Goal: Complete application form

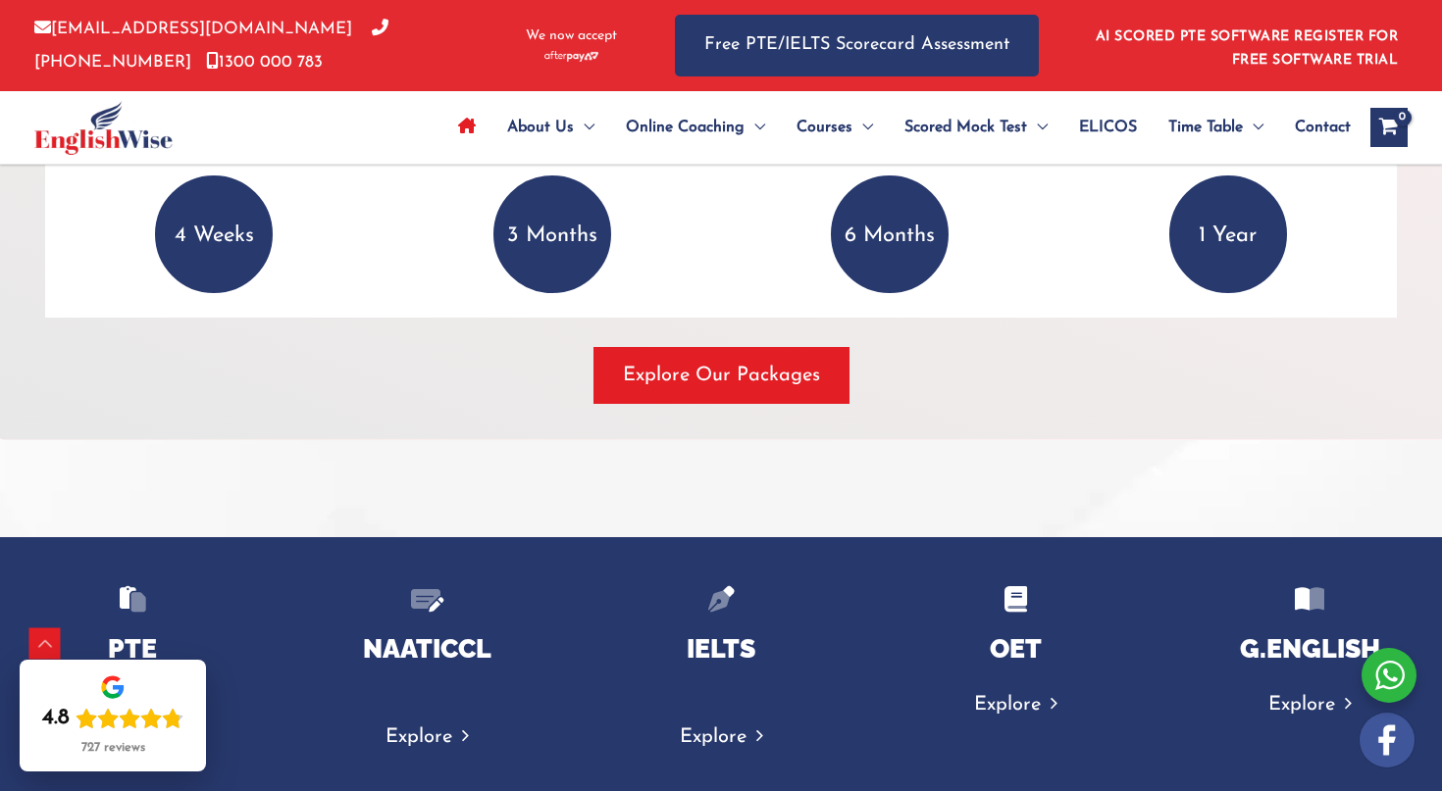
scroll to position [2867, 0]
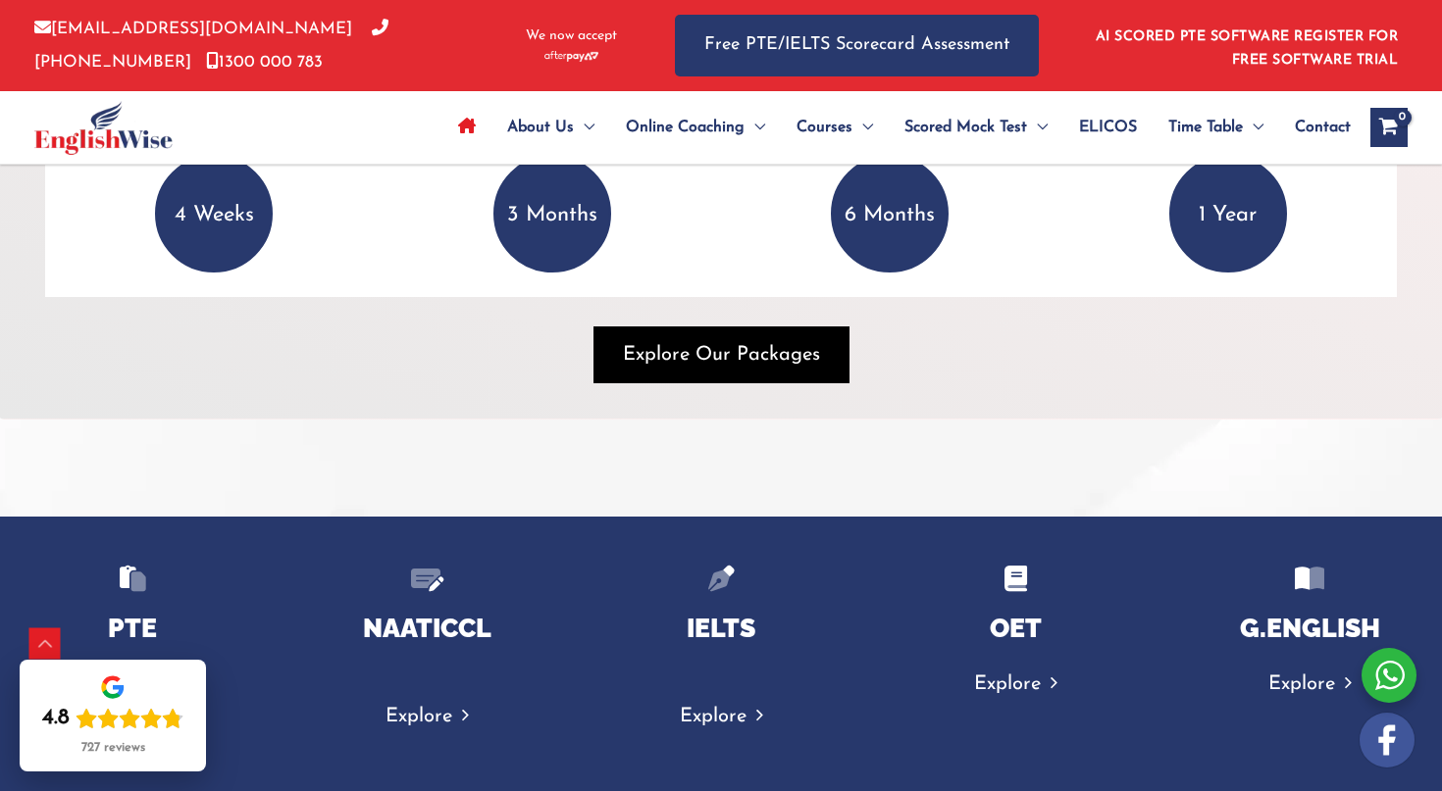
click at [706, 360] on span "Explore Our Packages" at bounding box center [721, 354] width 197 height 27
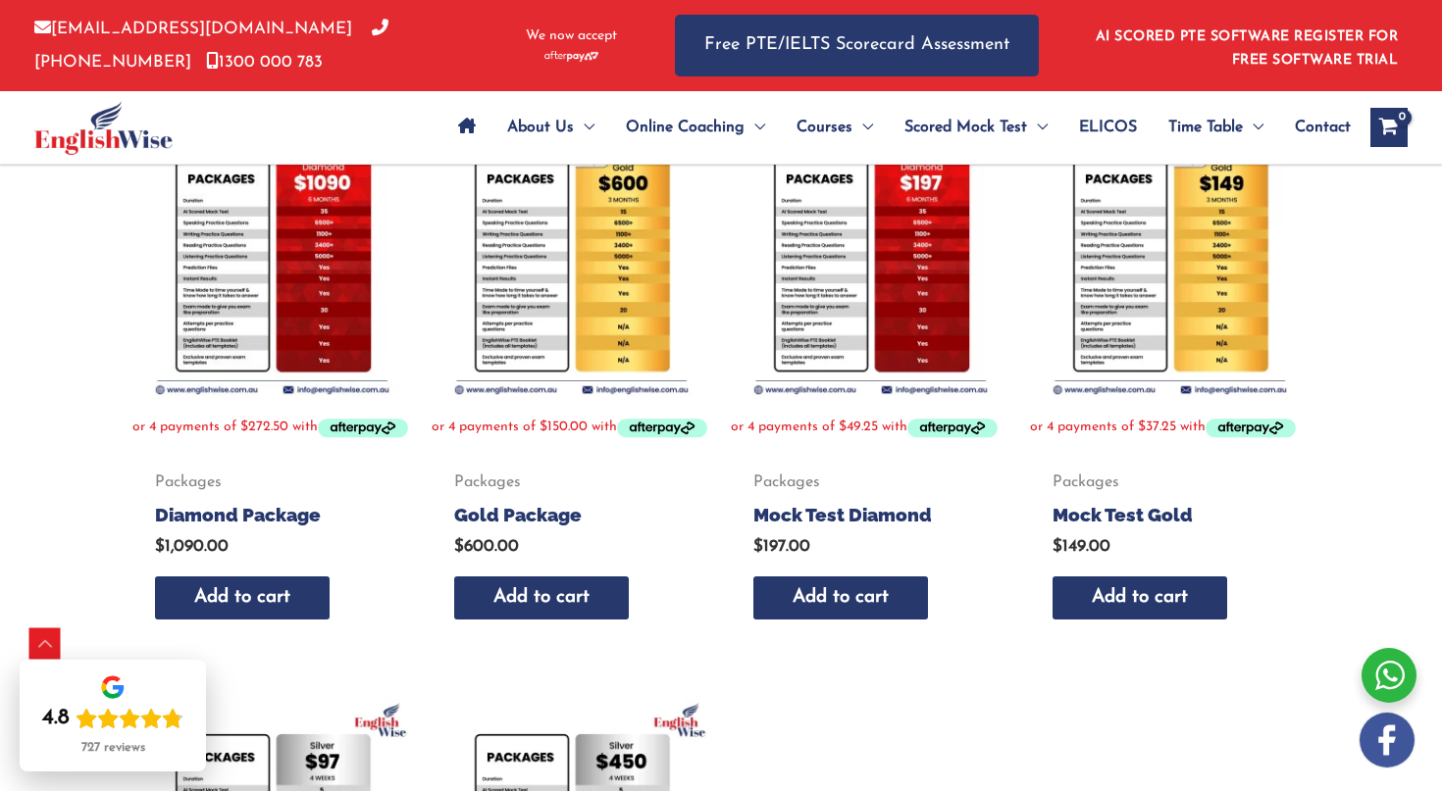
scroll to position [397, 0]
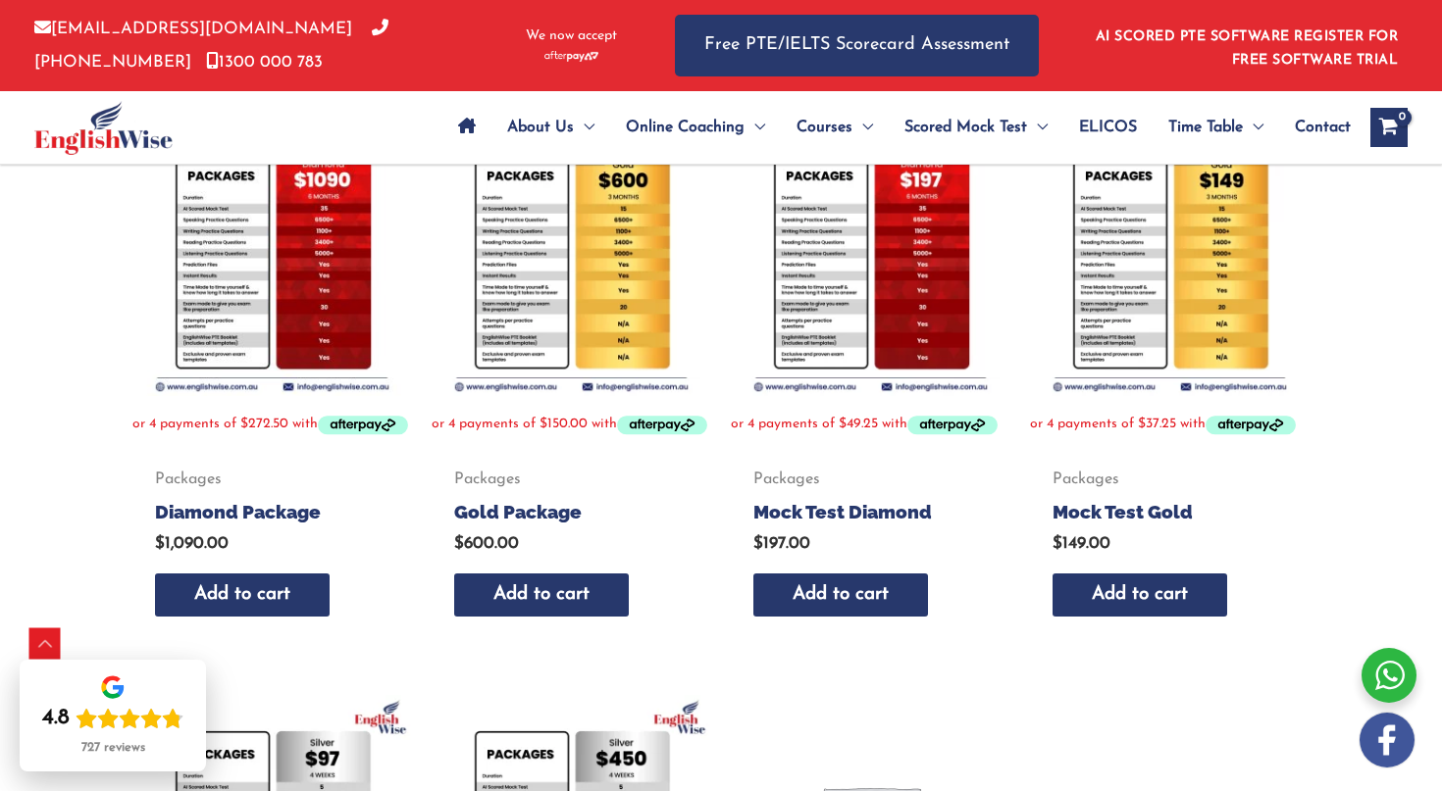
click at [224, 282] on img at bounding box center [272, 257] width 280 height 280
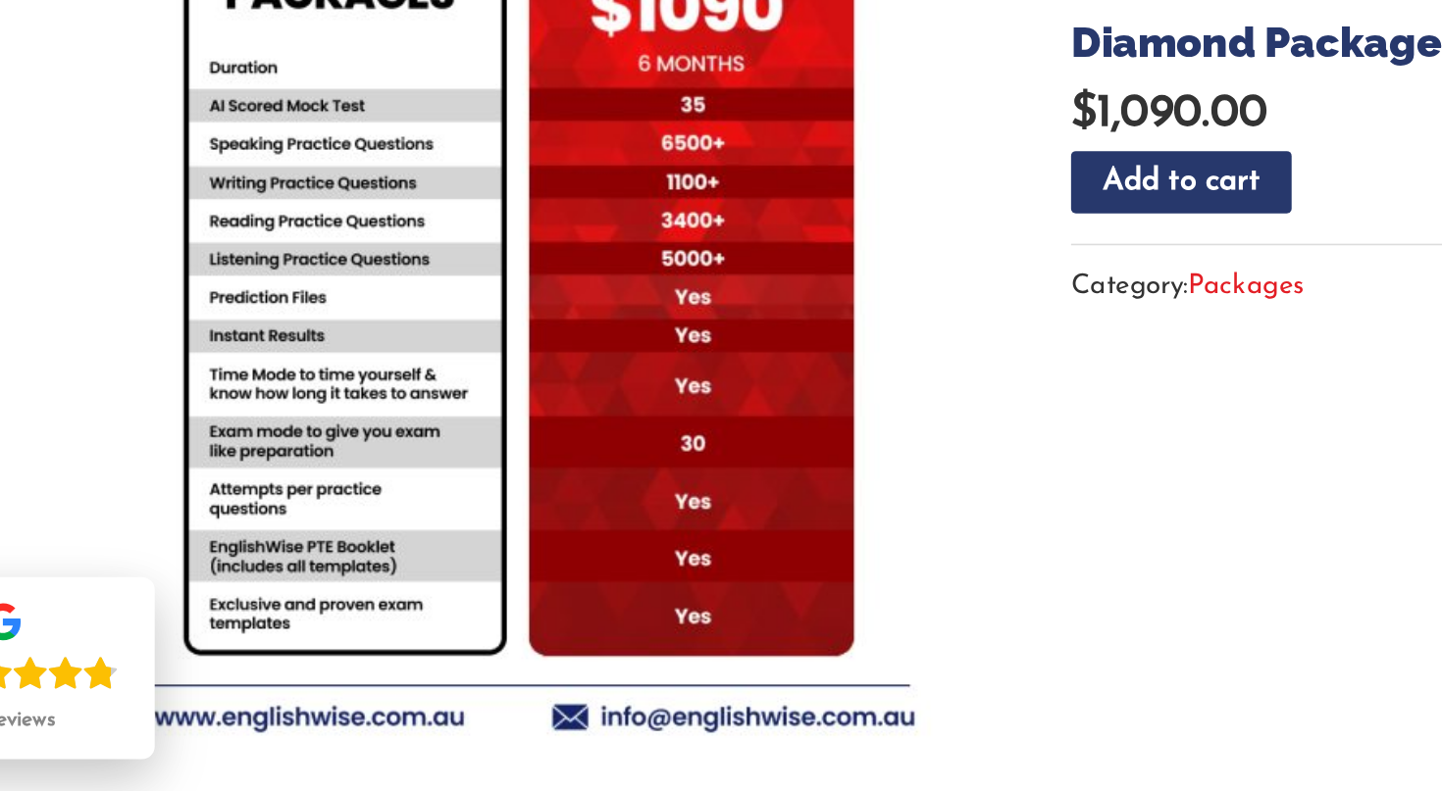
scroll to position [122, 0]
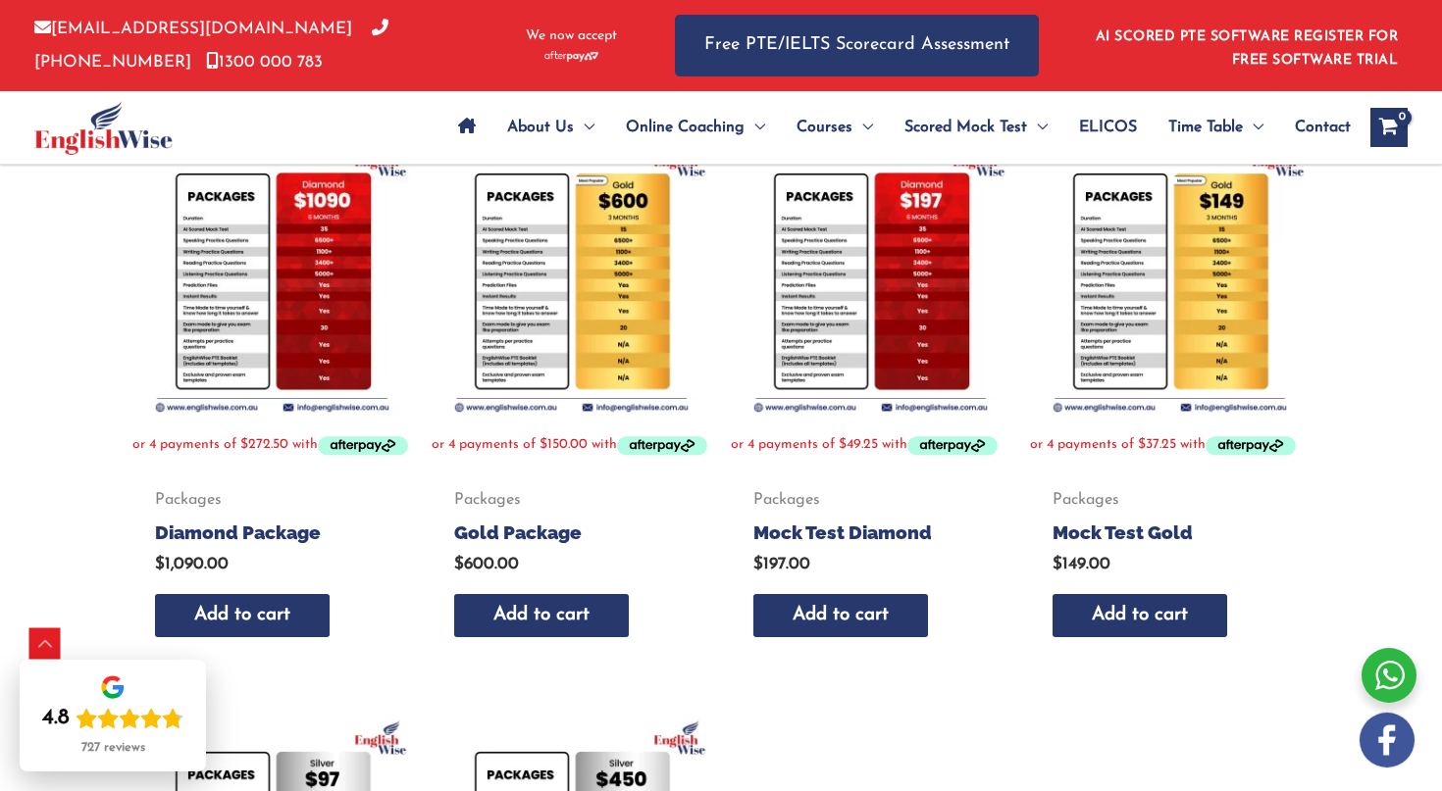
scroll to position [375, 0]
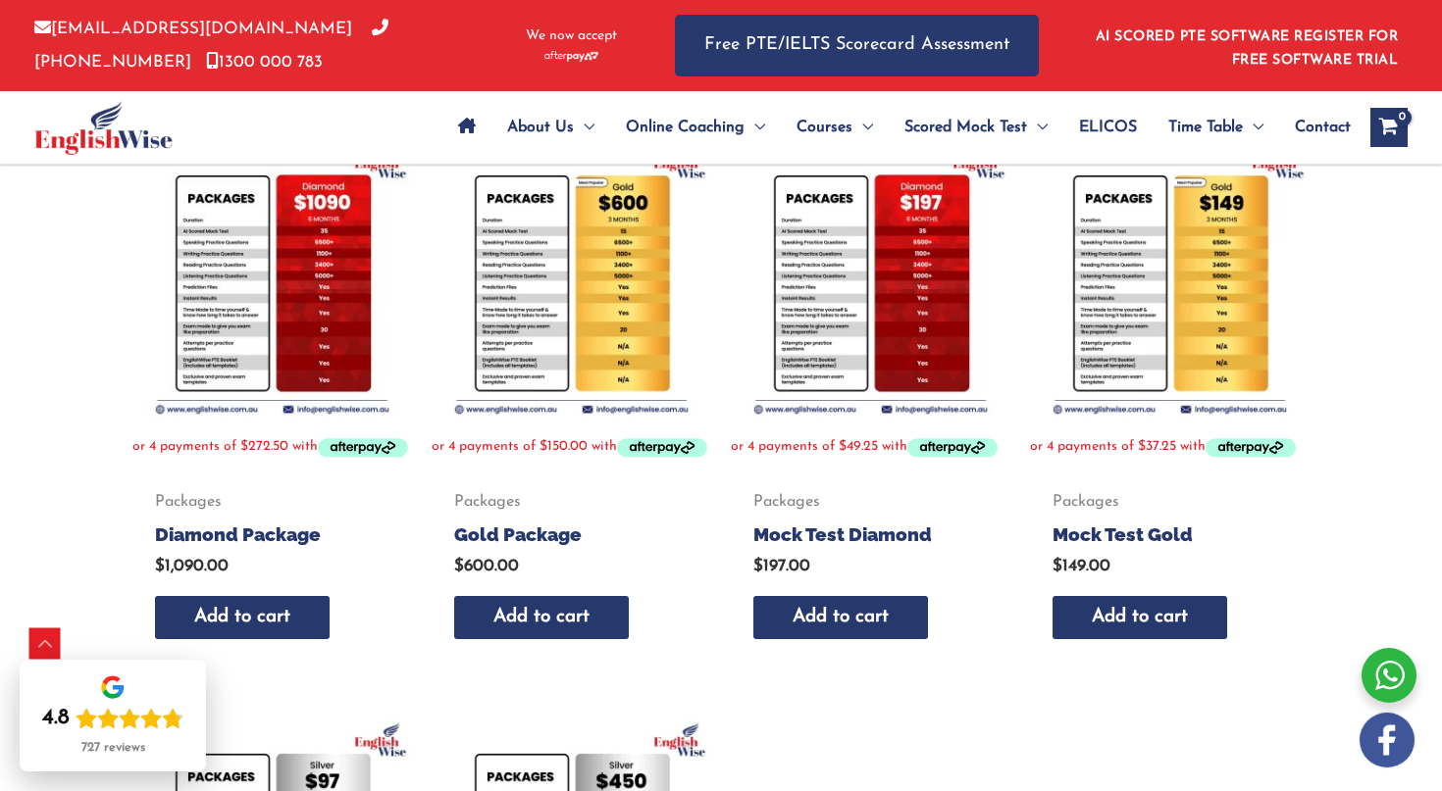
click at [529, 331] on img at bounding box center [572, 279] width 280 height 280
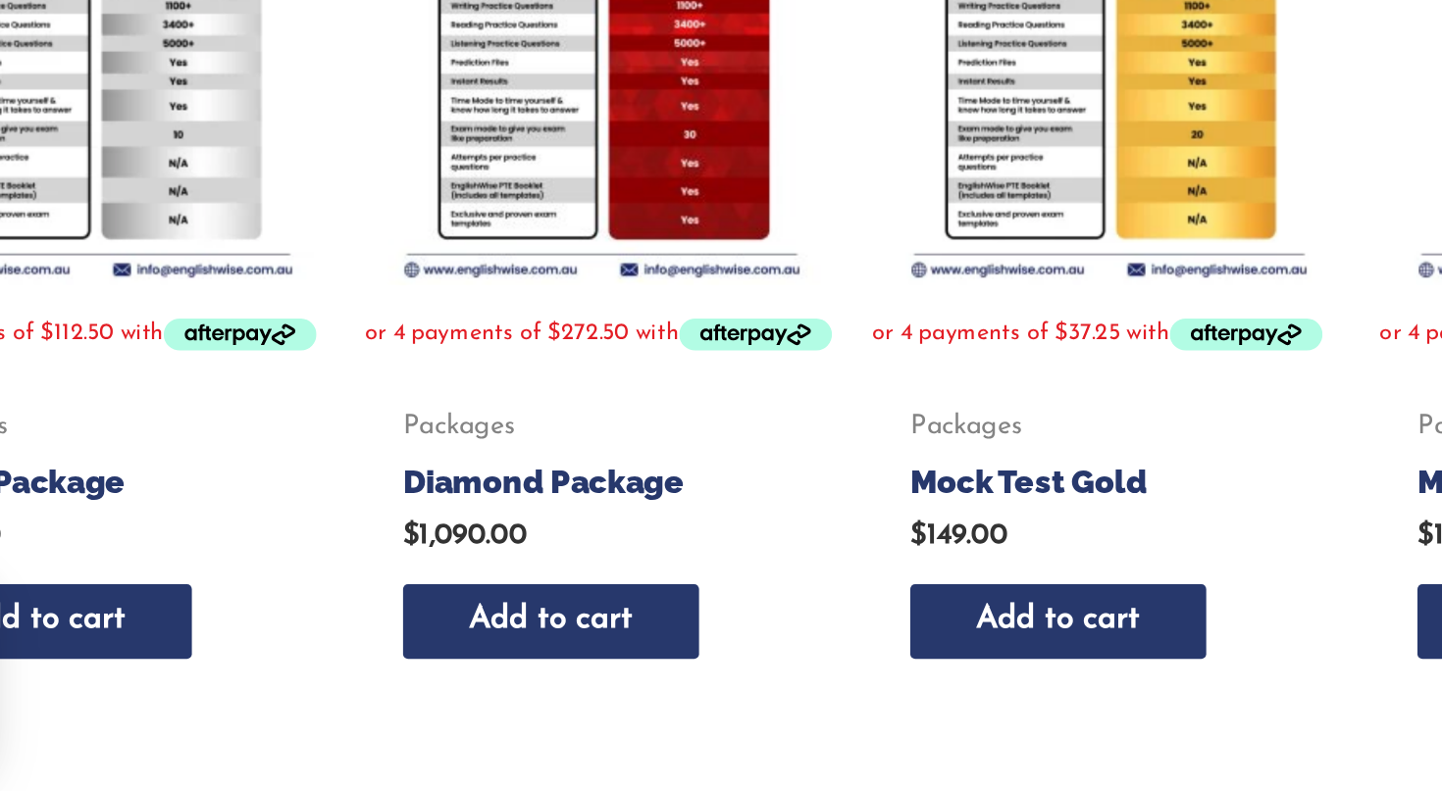
scroll to position [756, 0]
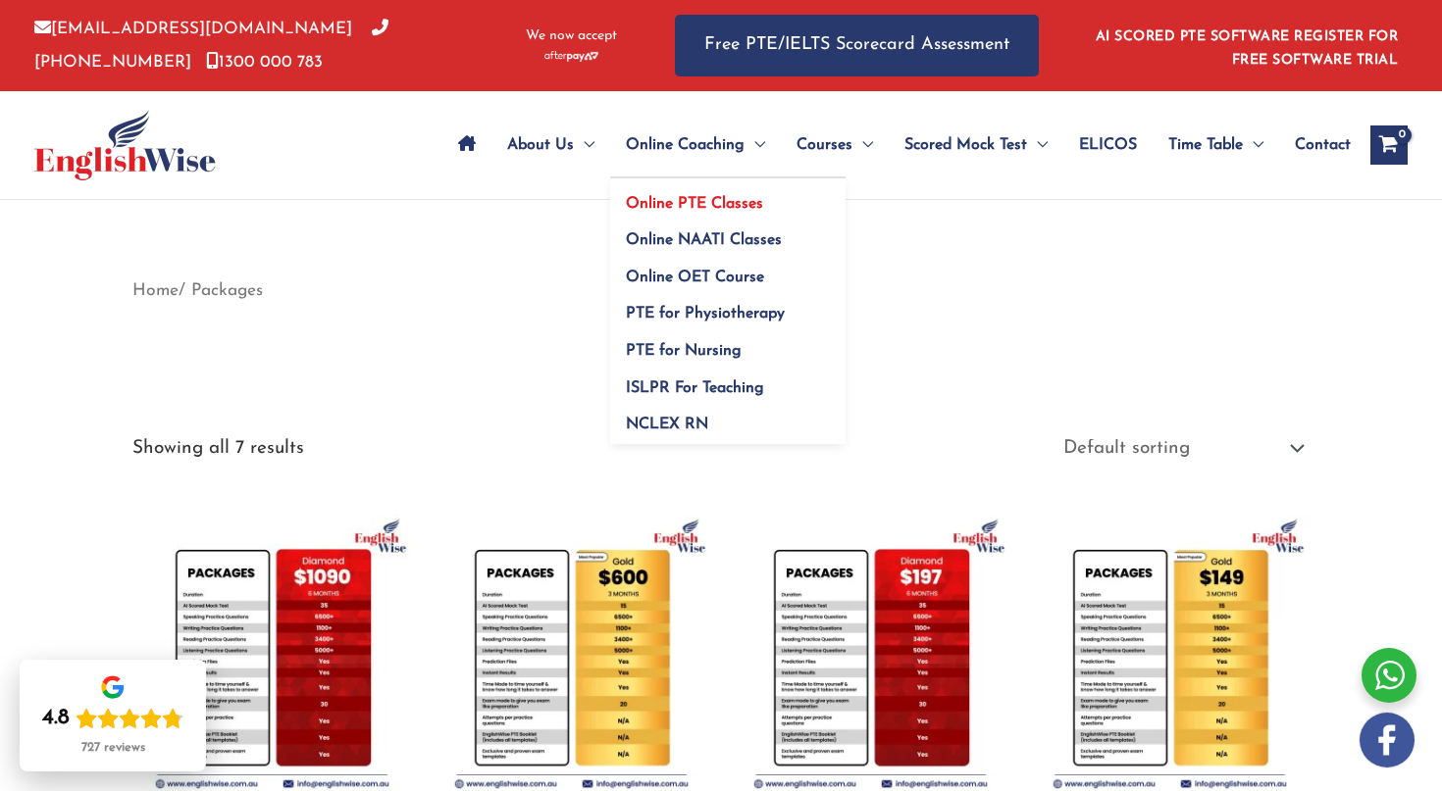
click at [637, 207] on span "Online PTE Classes" at bounding box center [694, 204] width 137 height 16
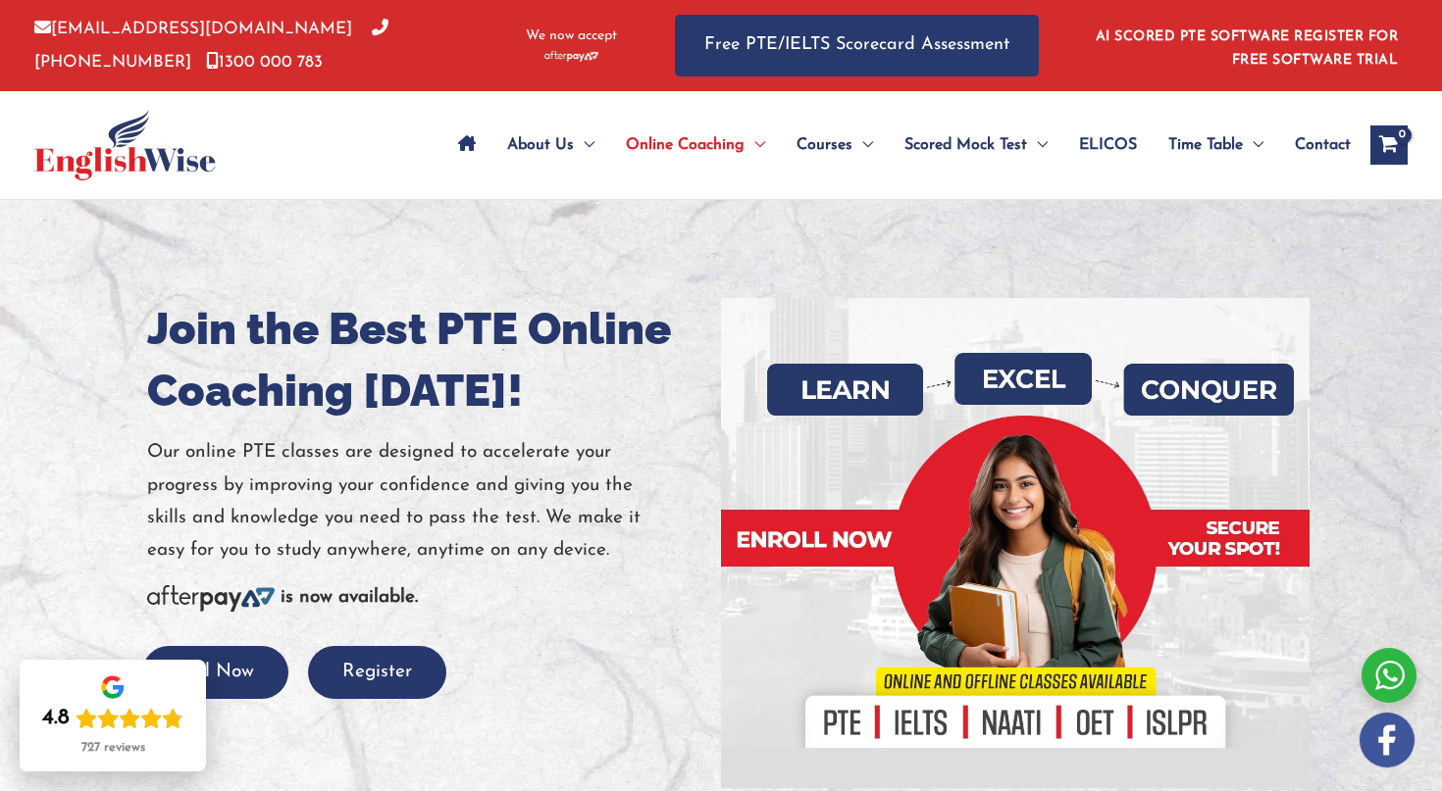
click at [458, 149] on icon "Site Navigation: Main Menu" at bounding box center [467, 143] width 18 height 16
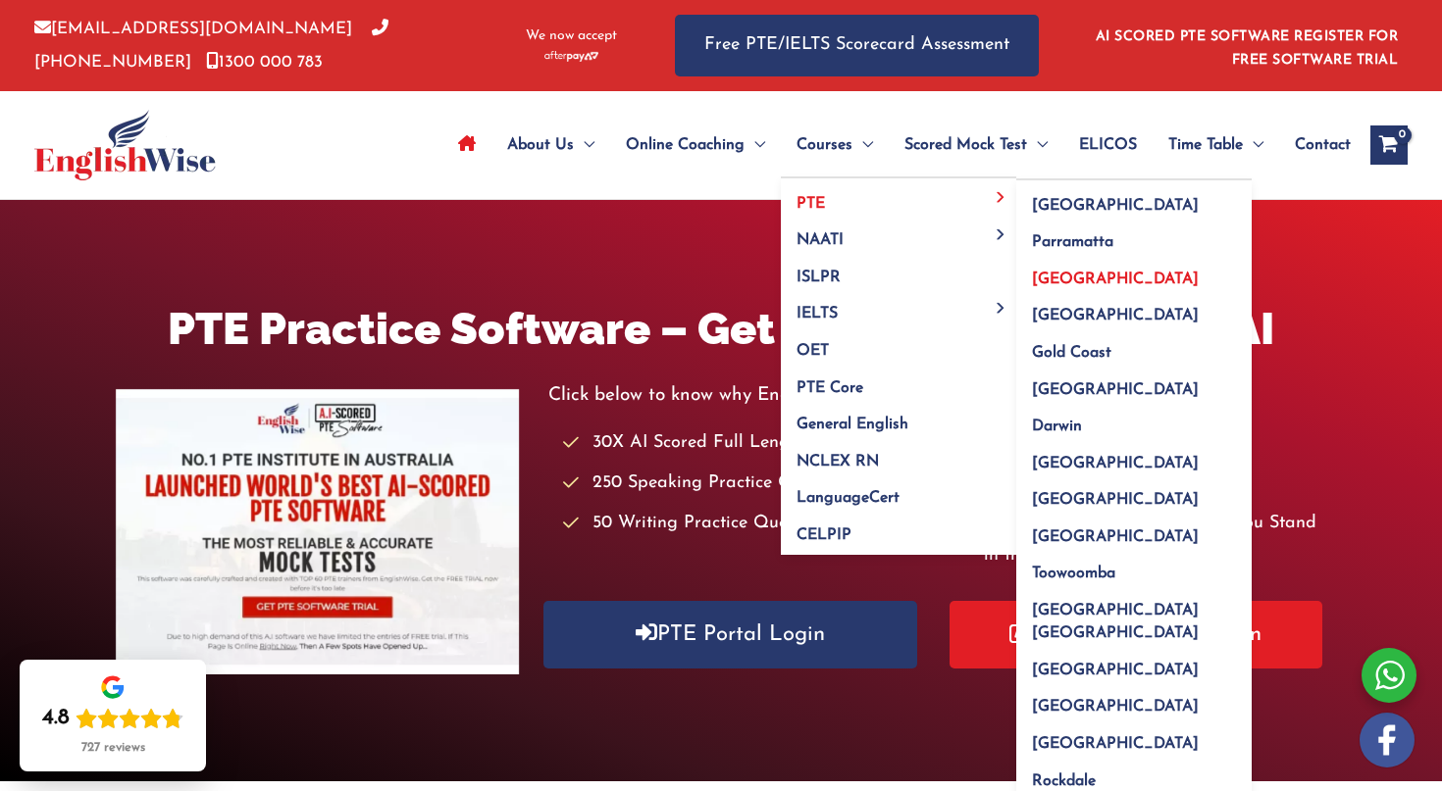
click at [1047, 275] on span "[GEOGRAPHIC_DATA]" at bounding box center [1115, 280] width 167 height 16
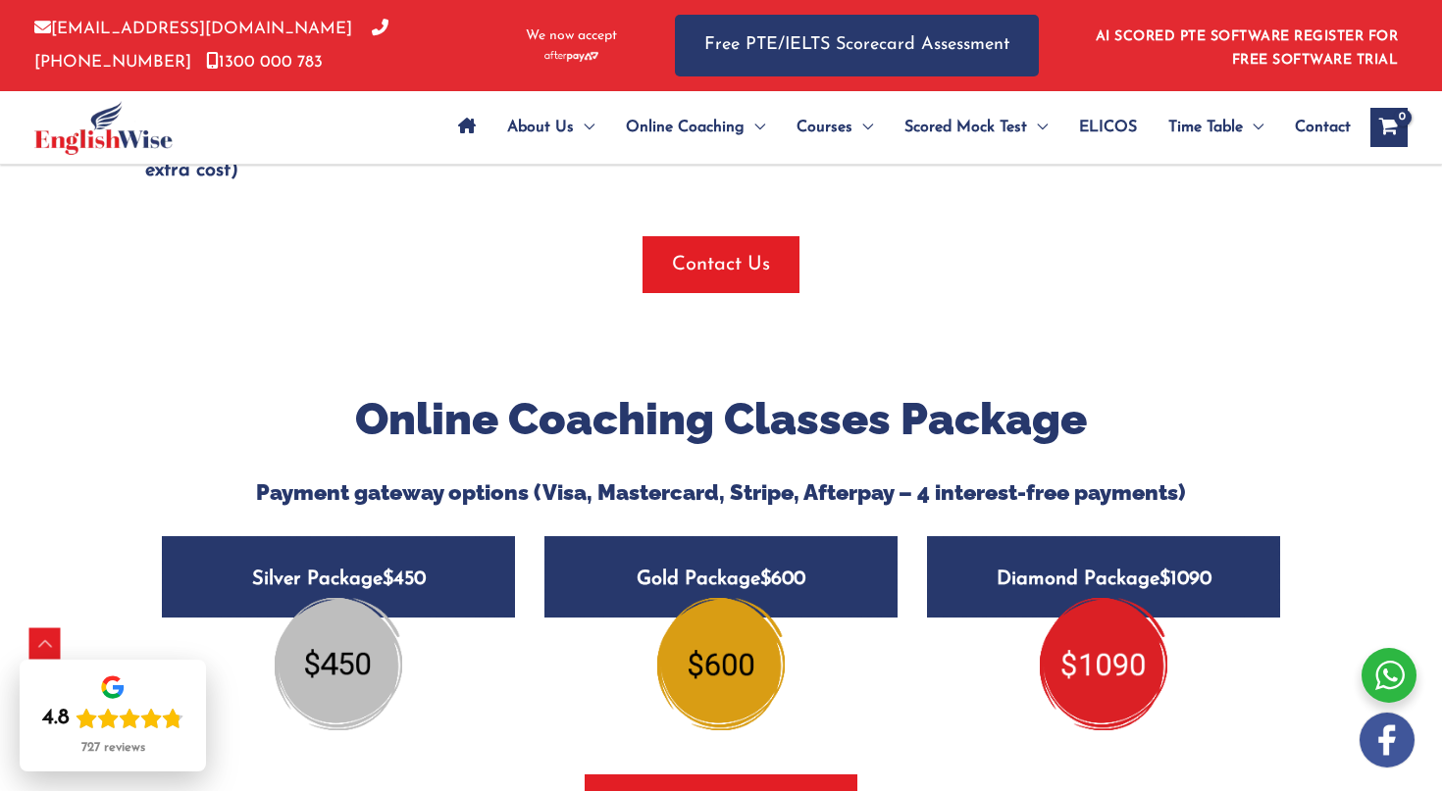
scroll to position [2304, 0]
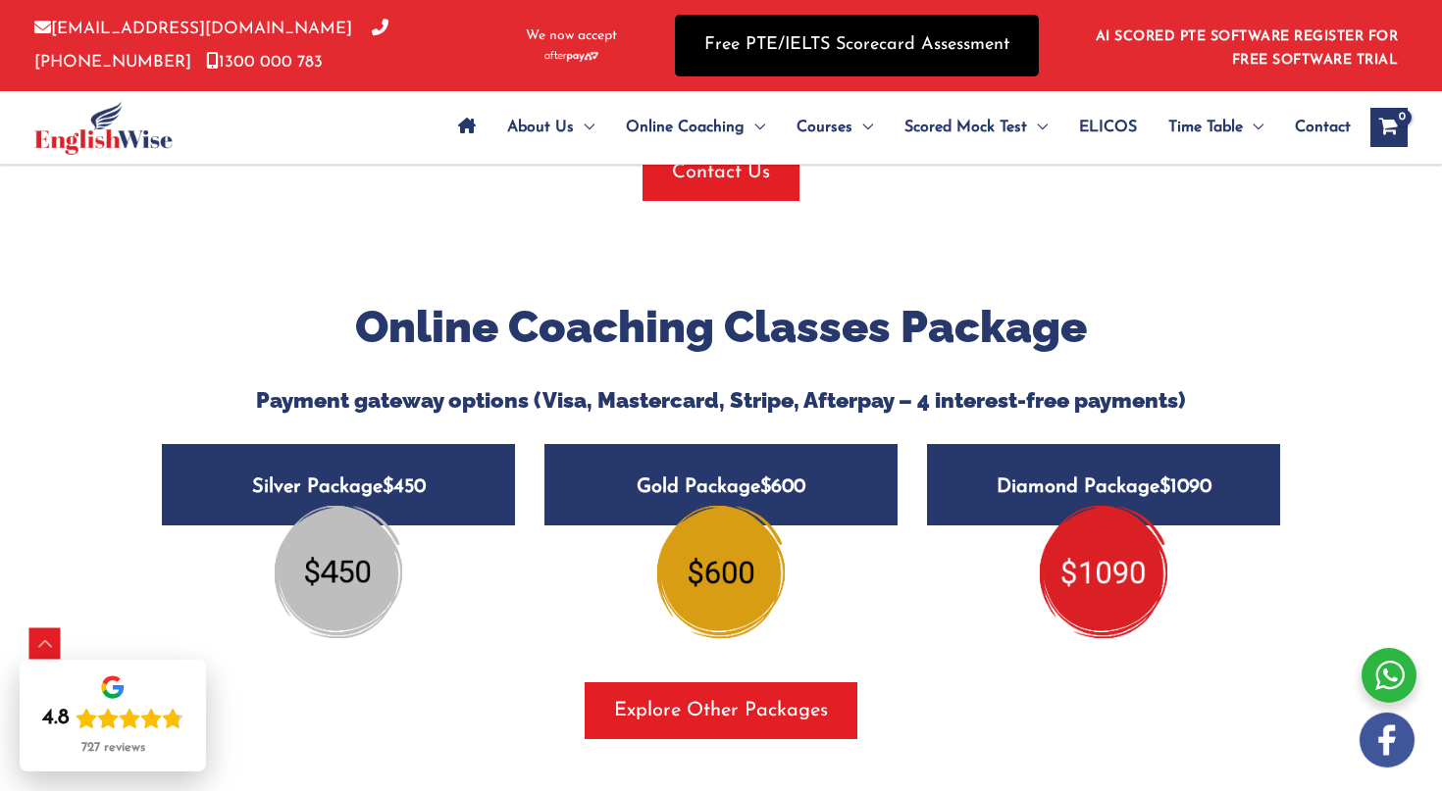
click at [1011, 37] on link "Free PTE/IELTS Scorecard Assessment" at bounding box center [857, 46] width 364 height 62
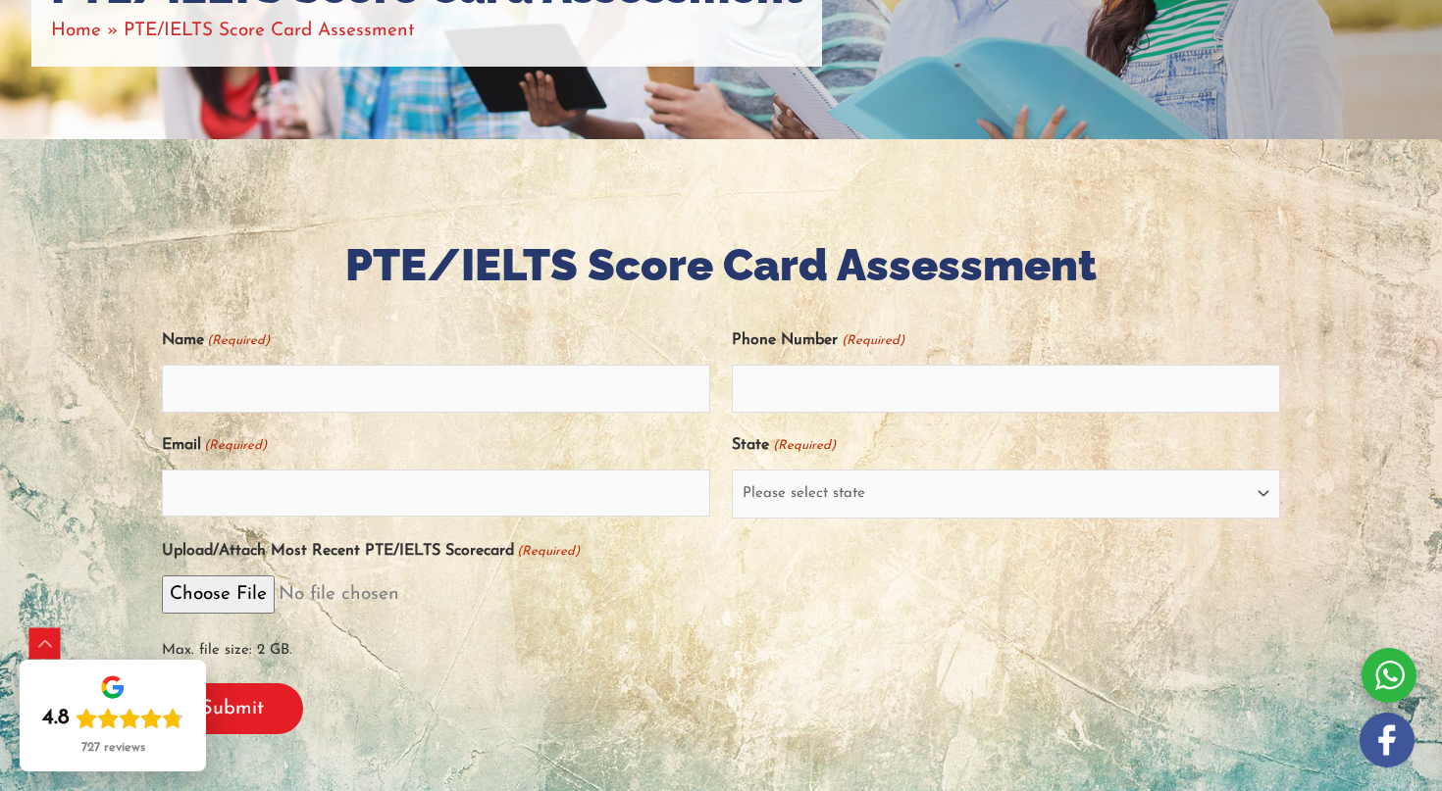
scroll to position [315, 0]
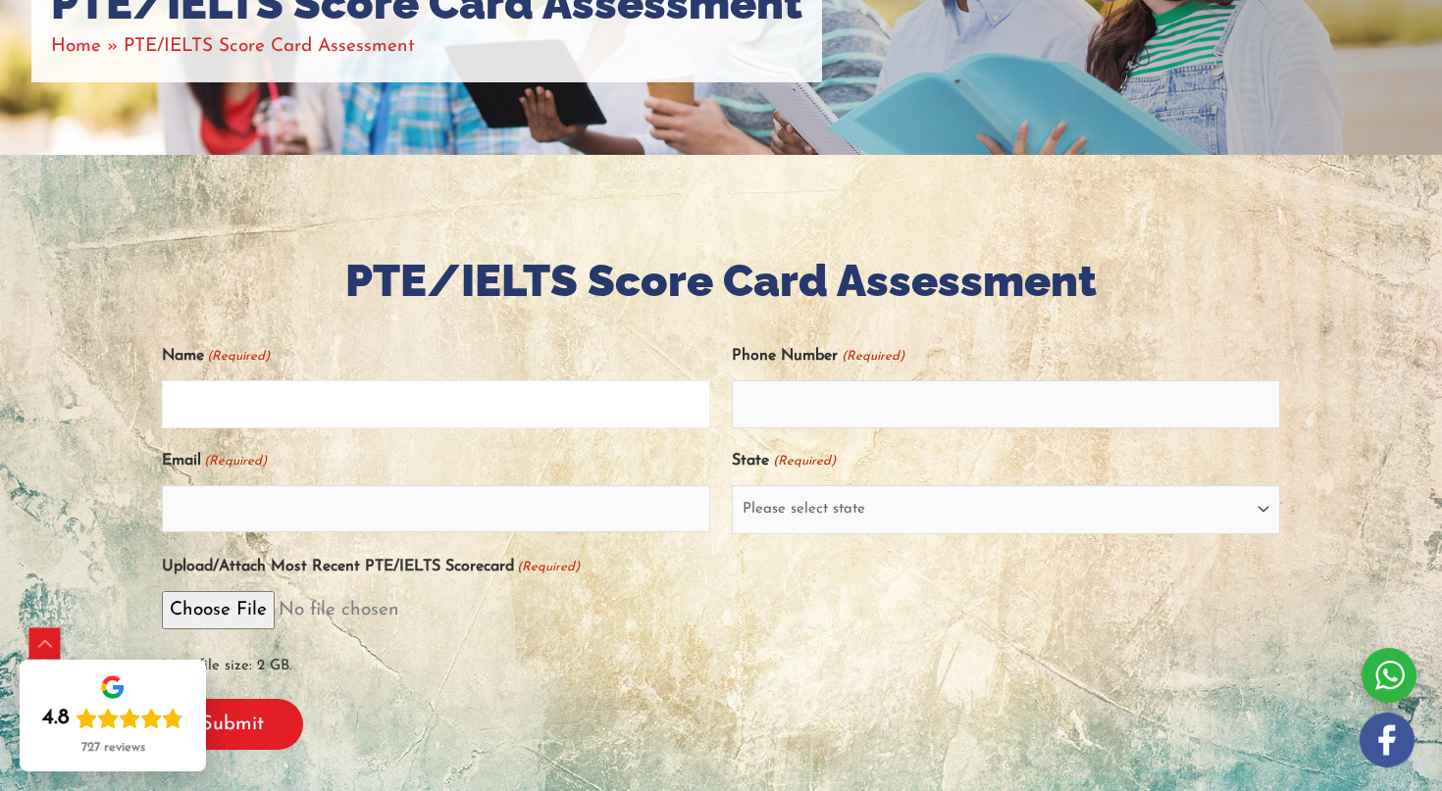
click at [376, 416] on input "Name (Required)" at bounding box center [436, 404] width 548 height 47
type input "[PERSON_NAME]"
click at [784, 415] on input "Phone Number (Required)" at bounding box center [1006, 404] width 548 height 47
type input "0472642808"
click at [539, 505] on input "Email (Required)" at bounding box center [436, 508] width 548 height 47
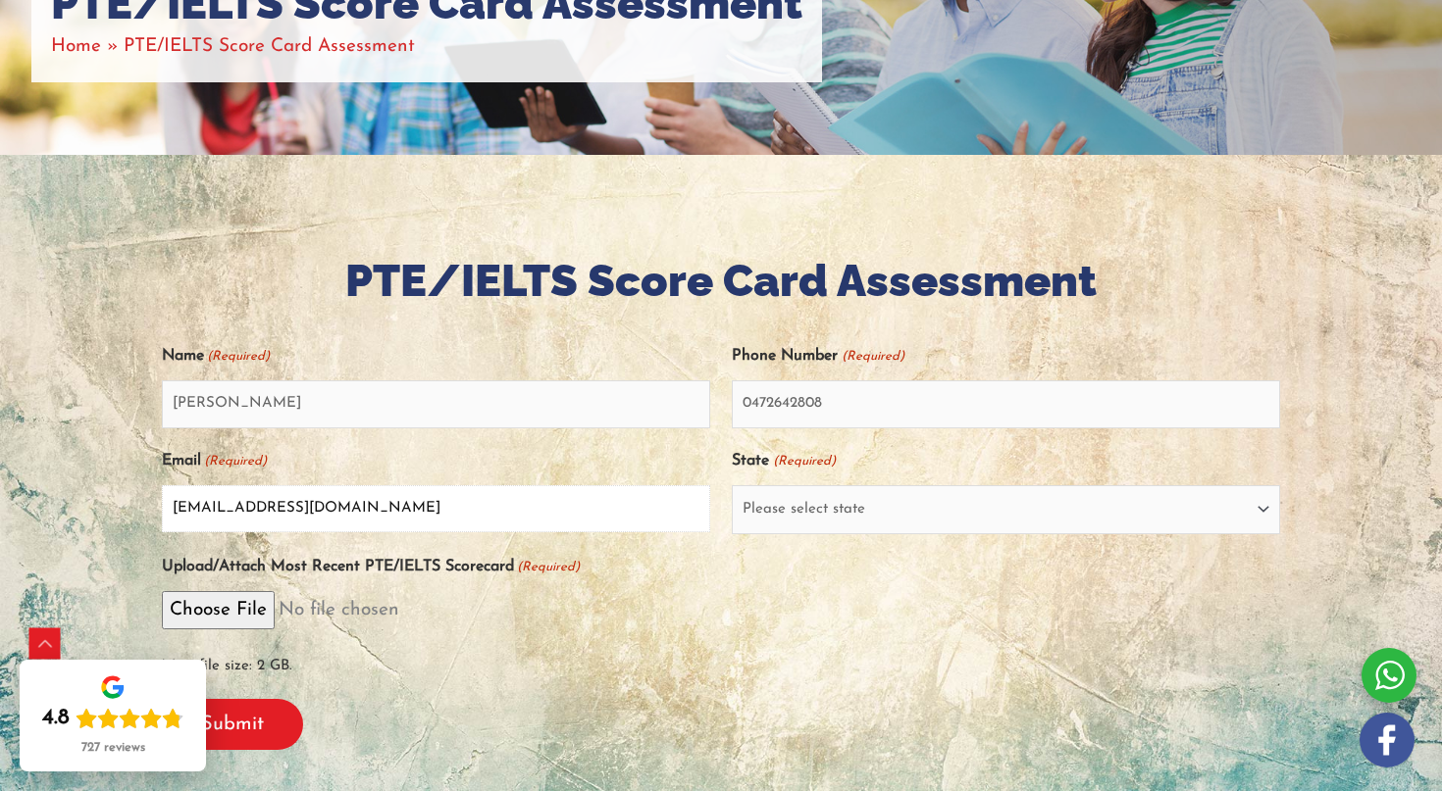
type input "[EMAIL_ADDRESS][DOMAIN_NAME]"
select select "[GEOGRAPHIC_DATA] ([GEOGRAPHIC_DATA])"
click option "[GEOGRAPHIC_DATA] ([GEOGRAPHIC_DATA])" at bounding box center [0, 0] width 0 height 0
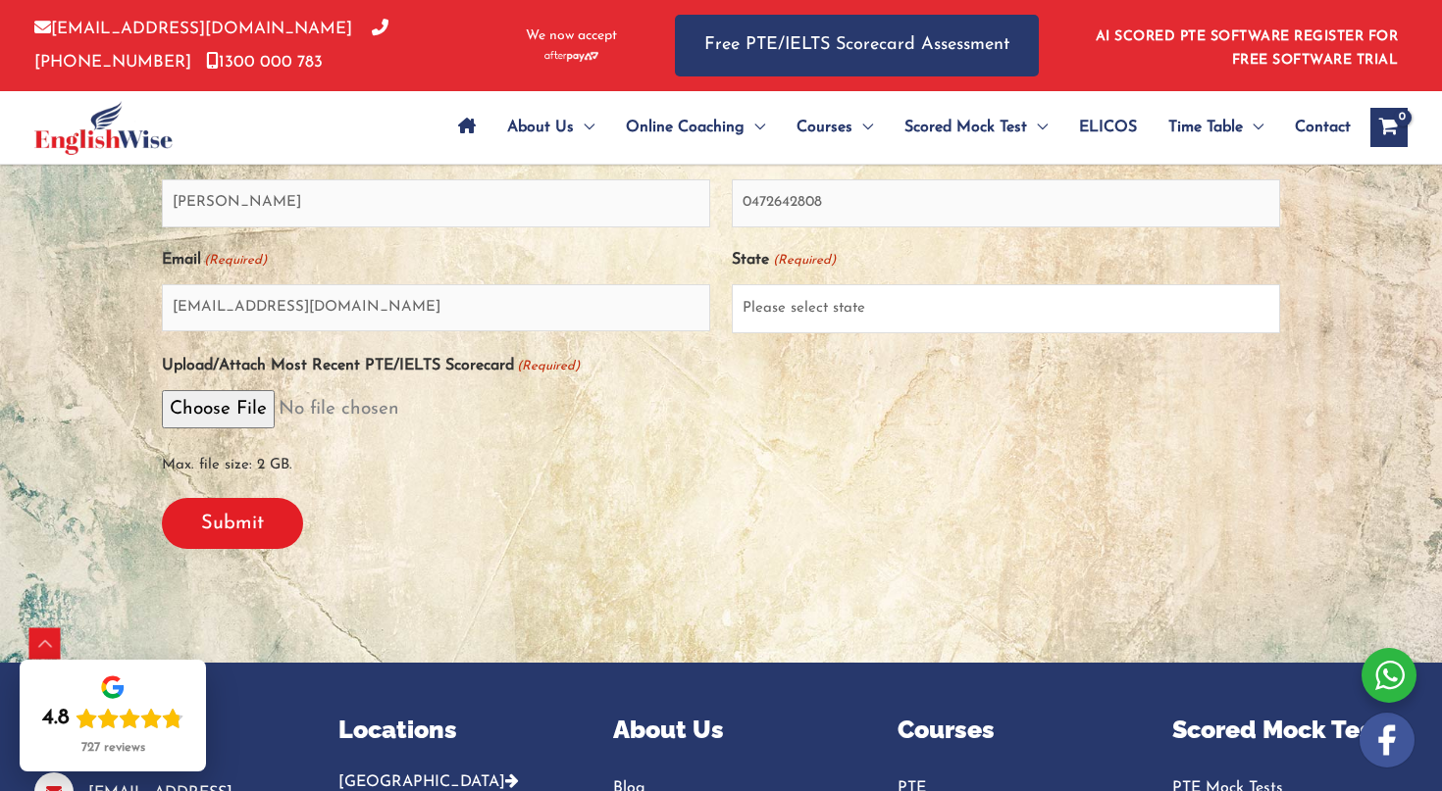
scroll to position [522, 0]
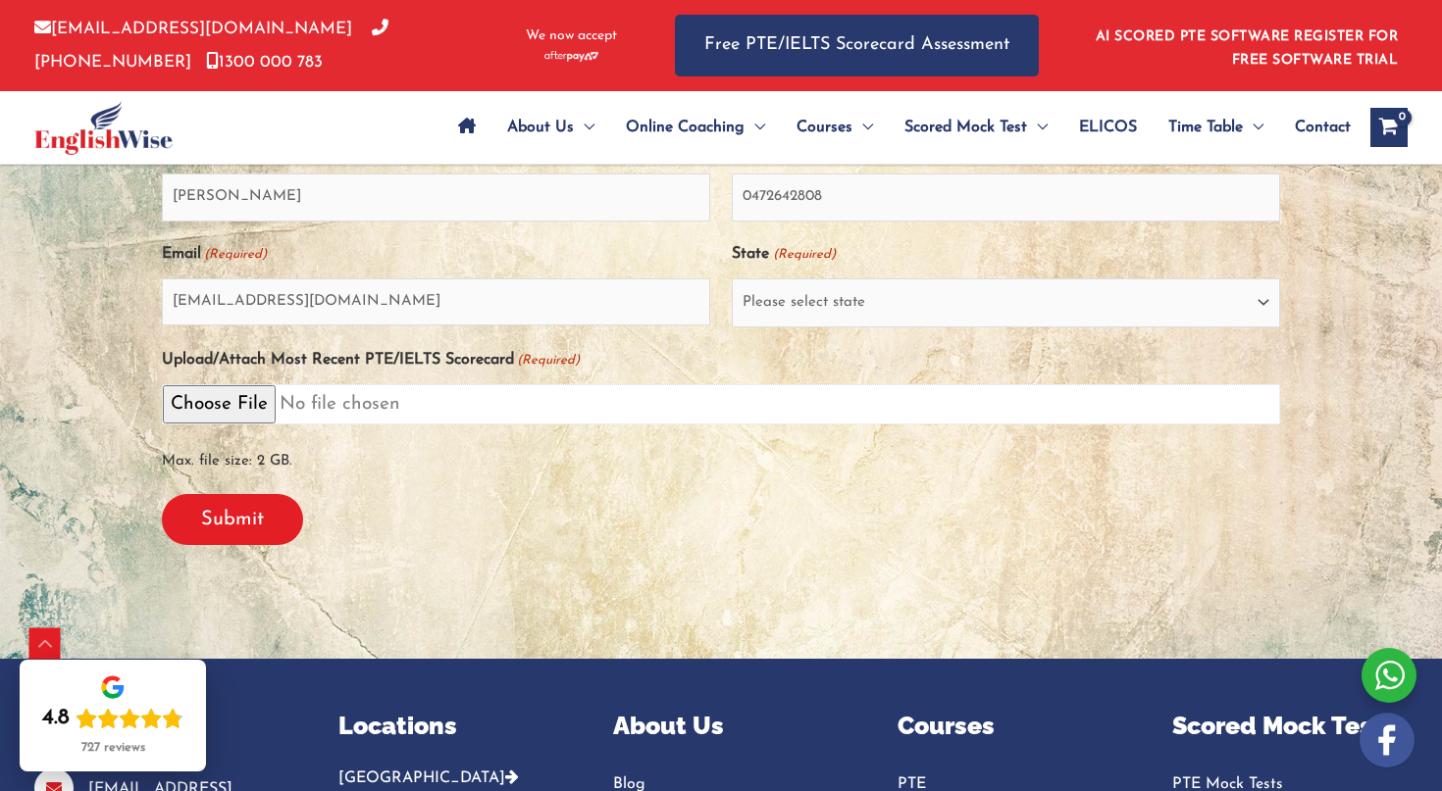
click at [223, 405] on input "Upload/Attach Most Recent PTE/IELTS Scorecard (Required)" at bounding box center [721, 404] width 1118 height 40
click at [202, 408] on input "Upload/Attach Most Recent PTE/IELTS Scorecard (Required)" at bounding box center [721, 404] width 1118 height 40
type input "C:\fakepath\第五次pte.png"
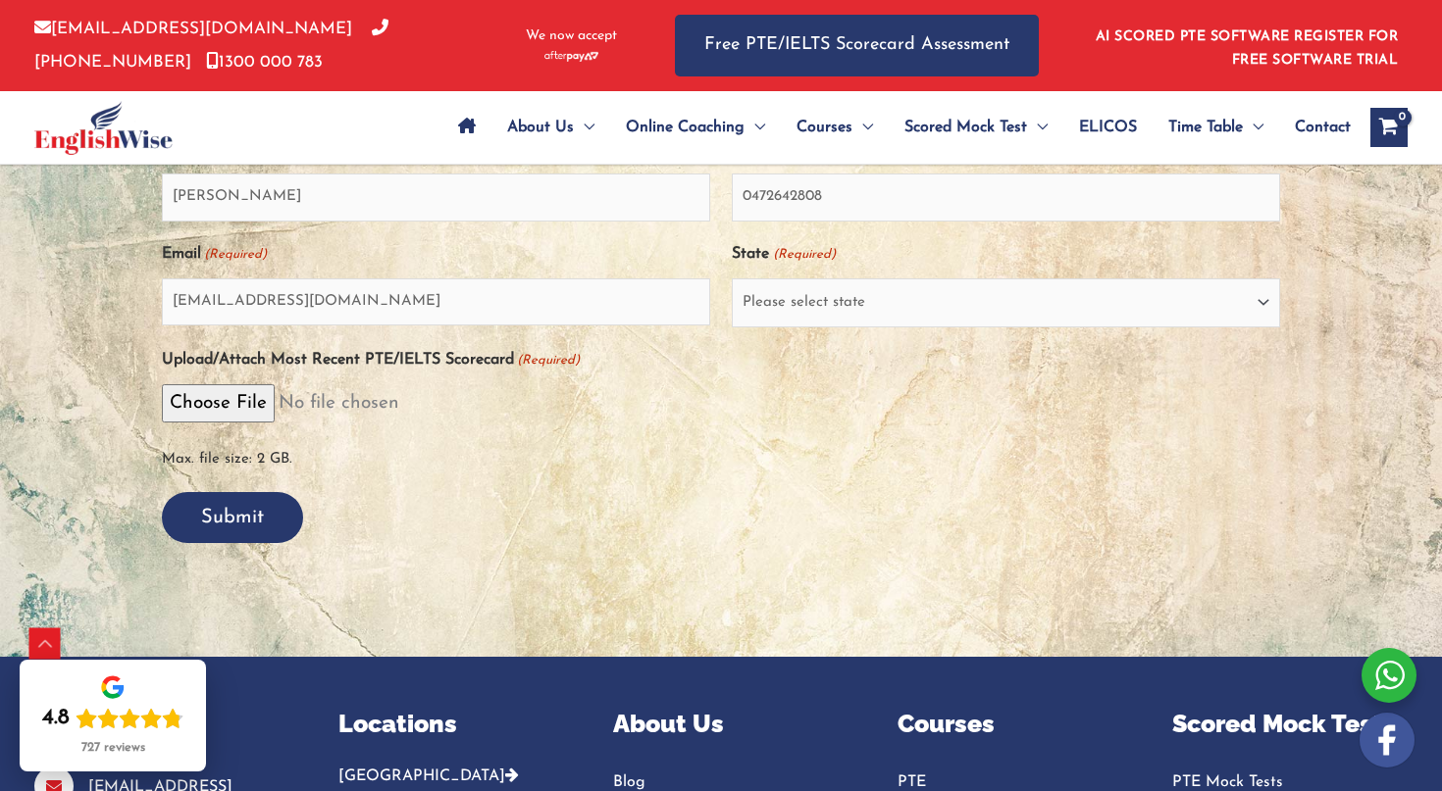
click at [239, 517] on input "Submit" at bounding box center [232, 517] width 141 height 51
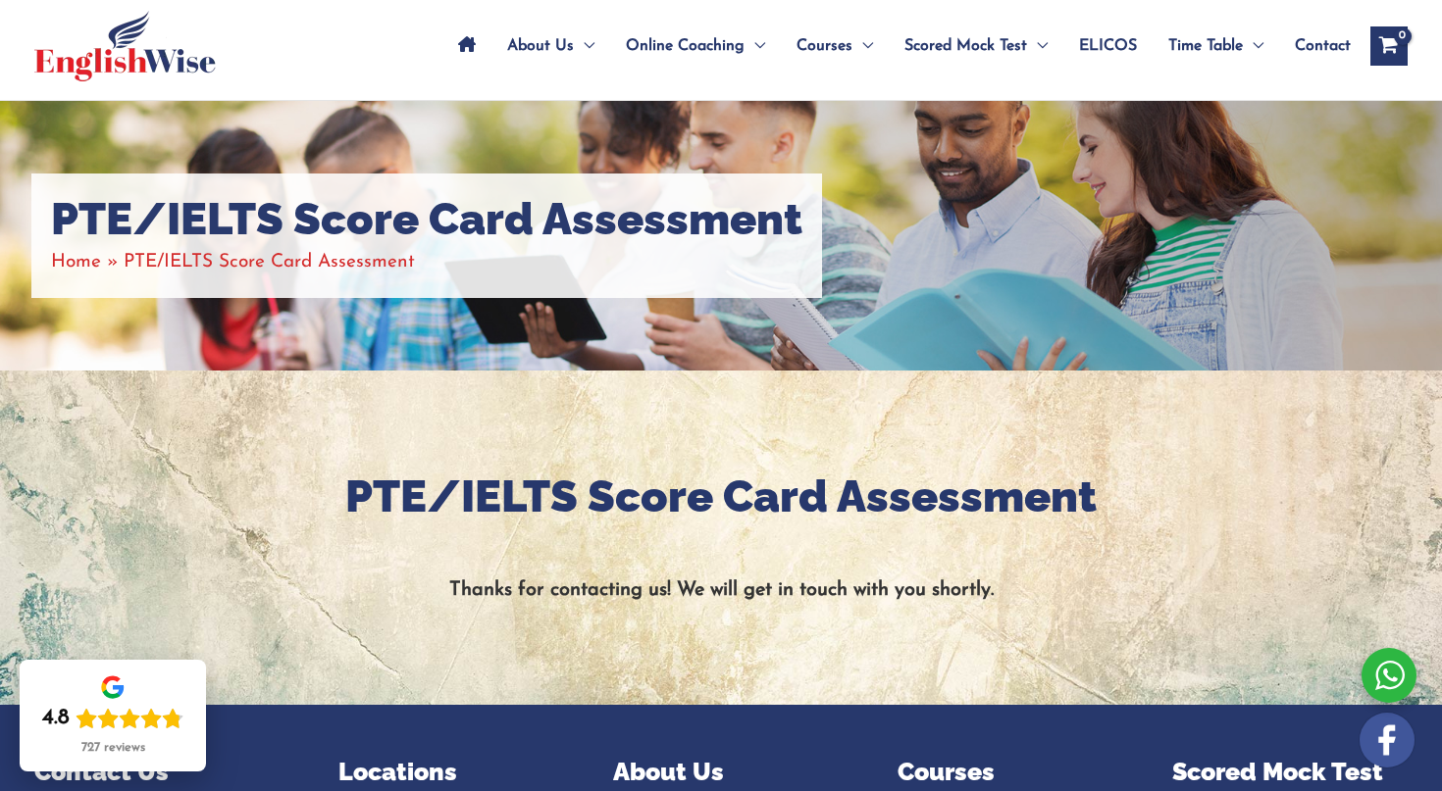
scroll to position [0, 0]
